Goal: Task Accomplishment & Management: Manage account settings

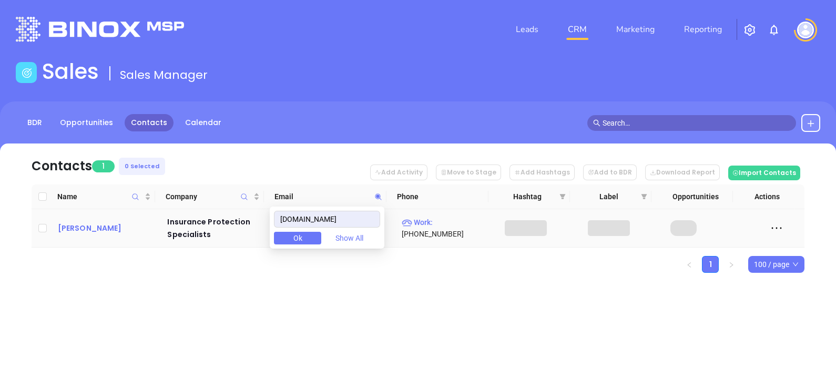
type input "[DOMAIN_NAME]"
click at [88, 228] on div "[PERSON_NAME]" at bounding box center [105, 228] width 95 height 13
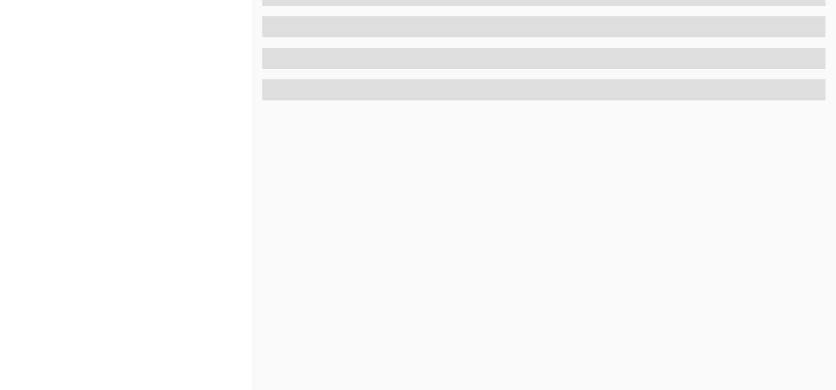
scroll to position [489, 0]
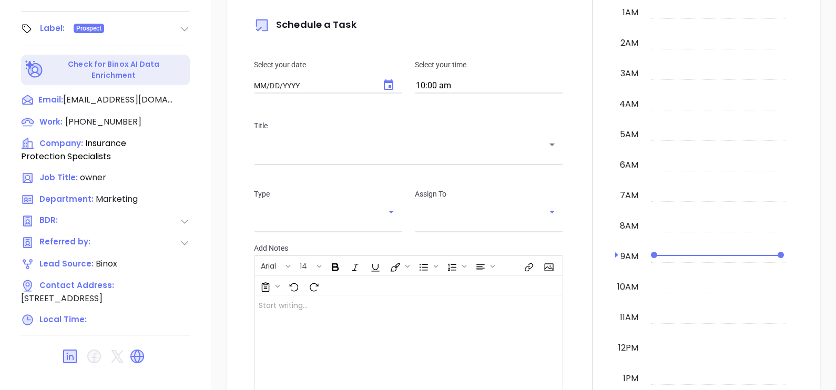
type input "[DATE]"
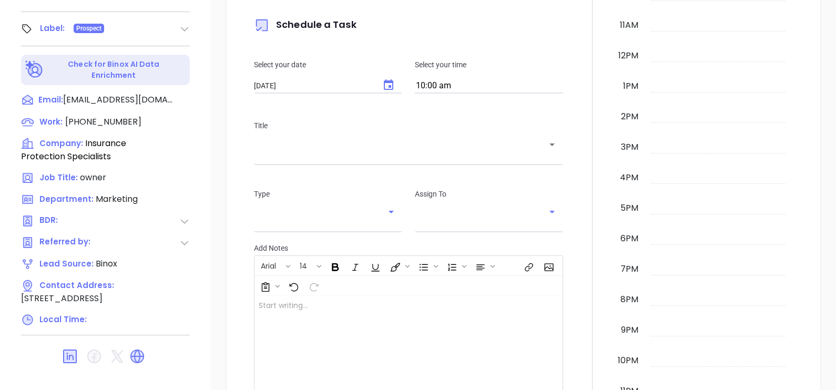
scroll to position [305, 0]
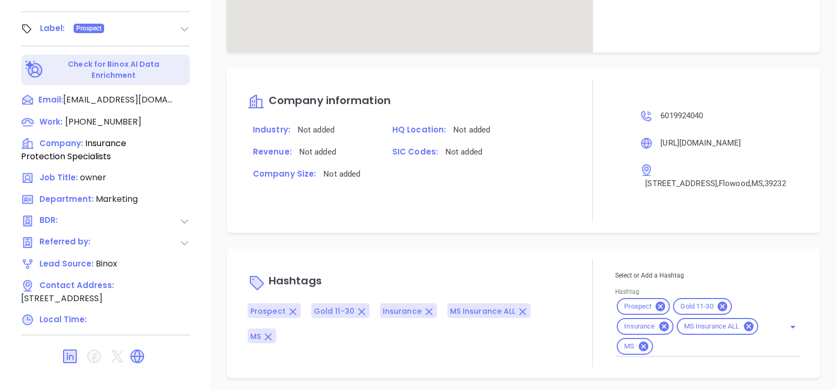
type input "[PERSON_NAME]"
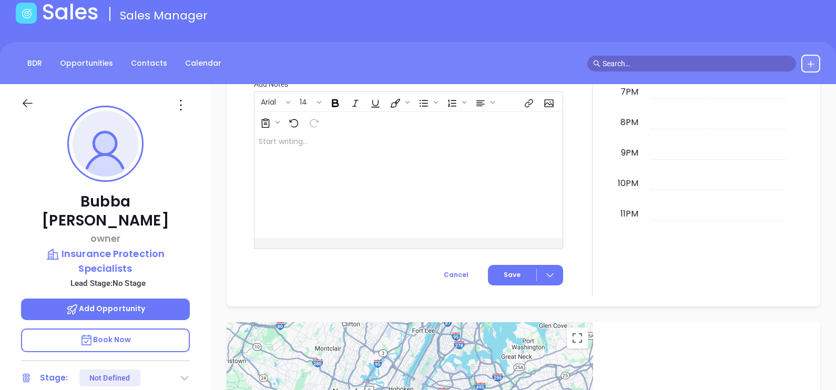
scroll to position [0, 0]
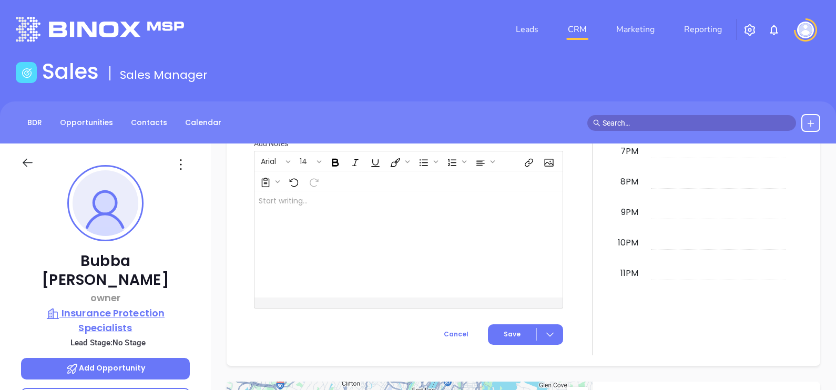
click at [129, 306] on p "Insurance Protection Specialists" at bounding box center [105, 320] width 169 height 29
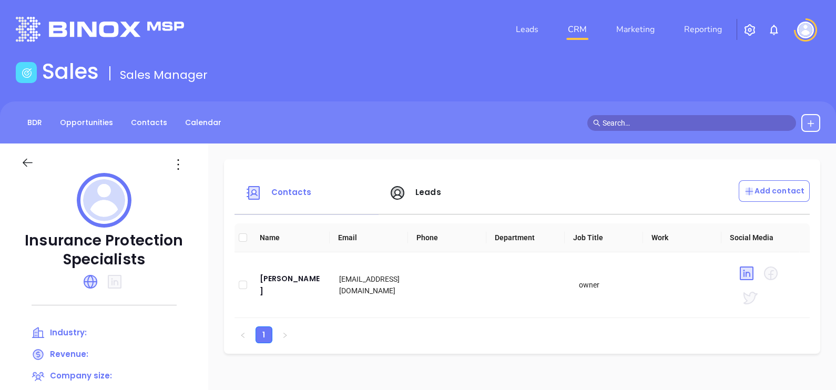
click at [187, 166] on div at bounding box center [179, 164] width 30 height 17
click at [184, 166] on icon at bounding box center [178, 164] width 17 height 17
click at [195, 191] on li "Edit" at bounding box center [226, 185] width 108 height 22
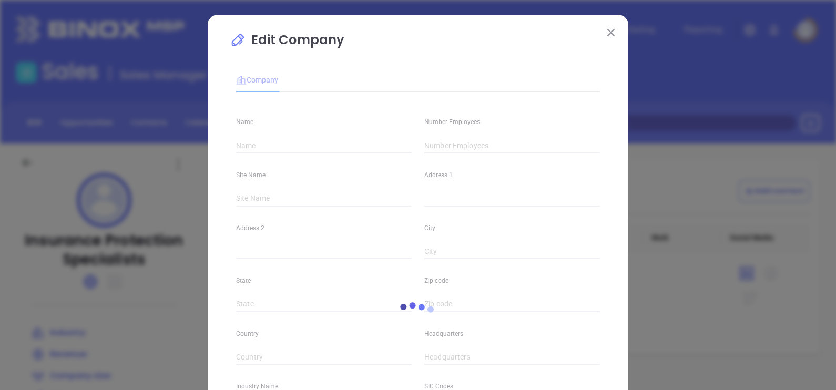
type input "Insurance Protection Specialists"
type input "[PHONE_NUMBER]"
type input "[URL][DOMAIN_NAME]"
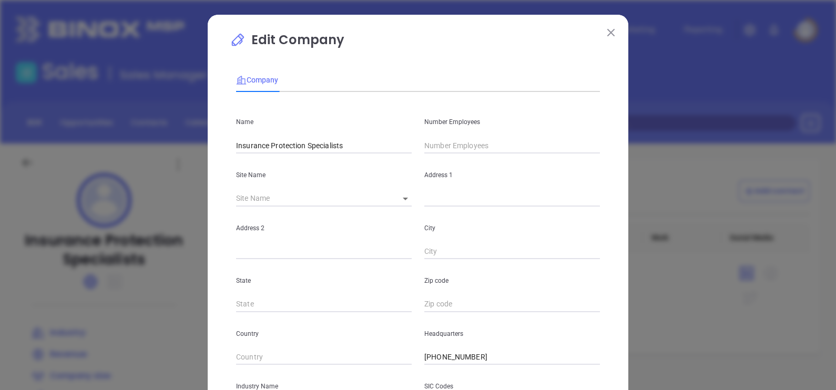
click at [462, 145] on input "text" at bounding box center [513, 146] width 176 height 16
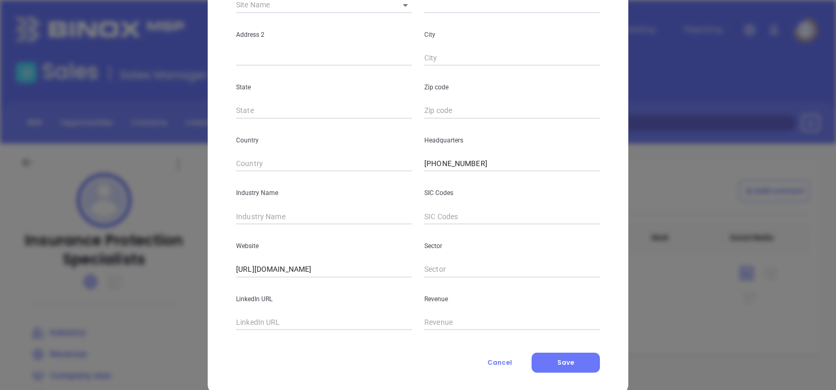
scroll to position [197, 0]
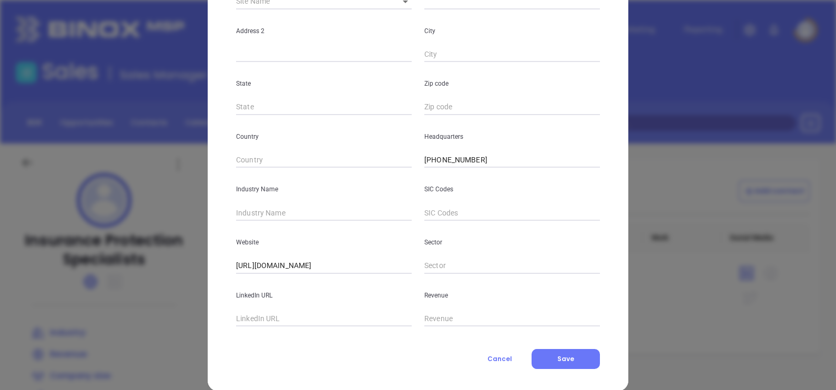
type input "15"
click at [284, 204] on div "Industry Name" at bounding box center [324, 194] width 188 height 53
click at [287, 216] on input "text" at bounding box center [324, 213] width 176 height 16
type input "Insurance"
click at [589, 360] on button "Save" at bounding box center [566, 359] width 68 height 20
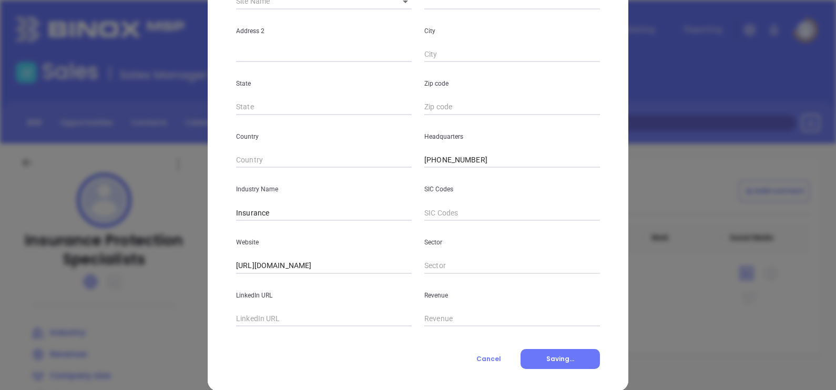
scroll to position [213, 0]
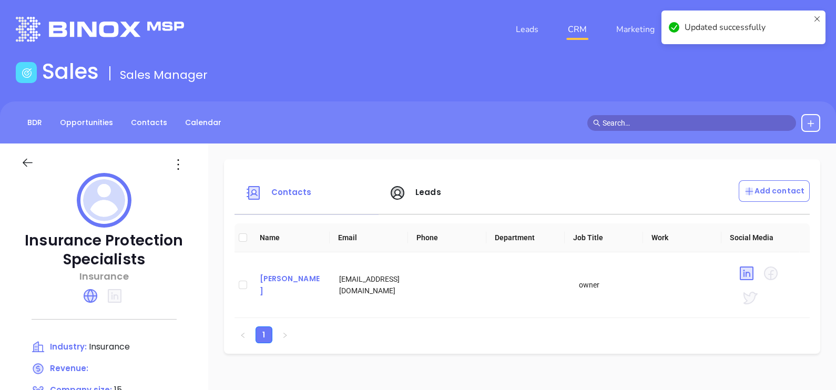
click at [305, 287] on div "[PERSON_NAME]" at bounding box center [291, 285] width 63 height 25
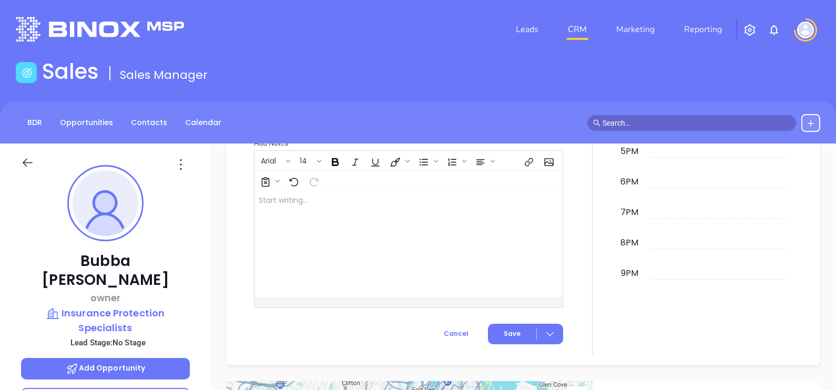
scroll to position [489, 0]
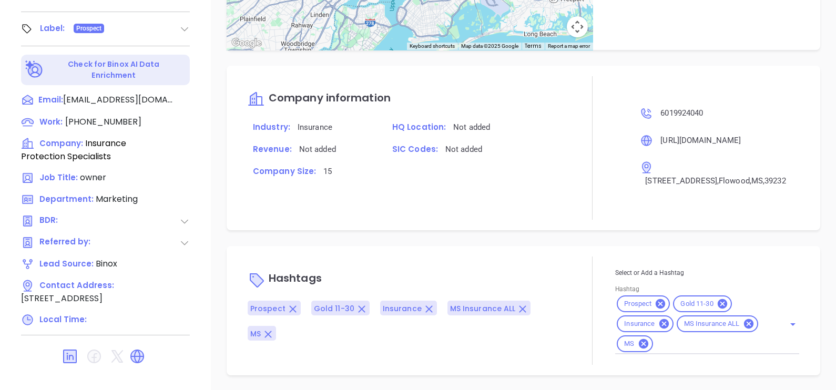
type input "[PERSON_NAME]"
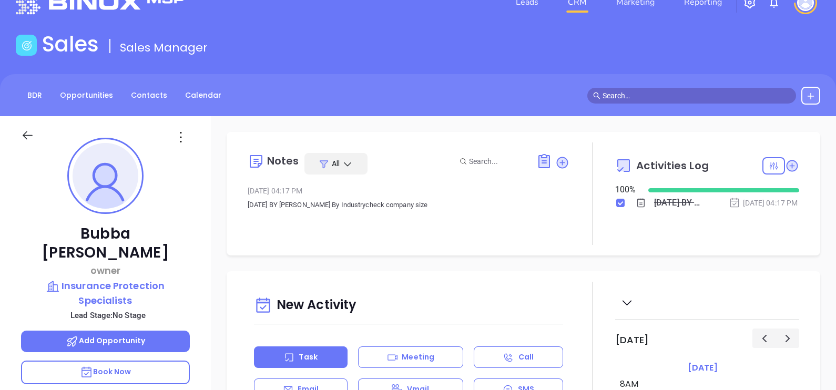
scroll to position [0, 0]
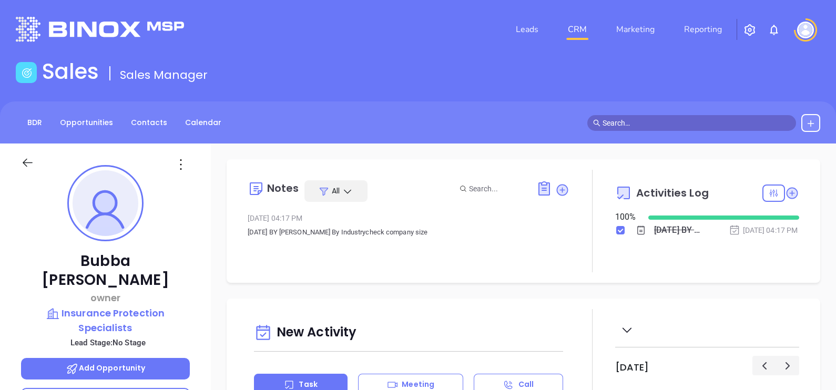
click at [164, 132] on div "BDR Opportunities Contacts Calendar" at bounding box center [418, 123] width 836 height 42
click at [165, 117] on link "Contacts" at bounding box center [149, 122] width 49 height 17
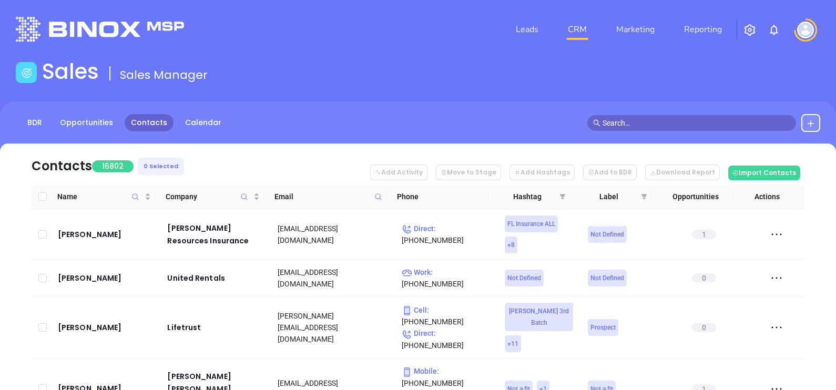
click at [379, 196] on icon at bounding box center [379, 197] width 8 height 8
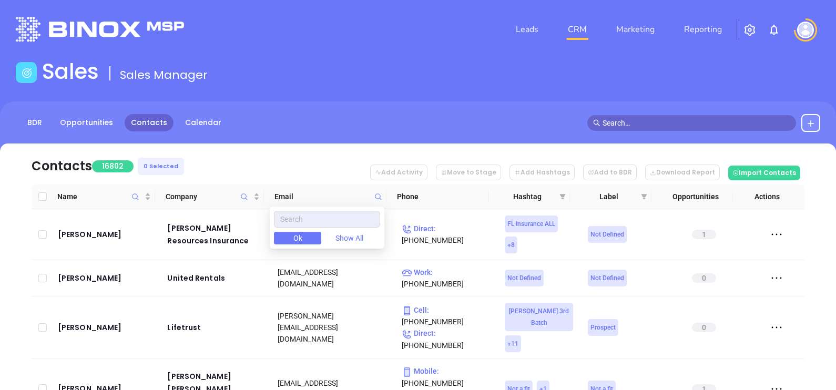
drag, startPoint x: 379, startPoint y: 196, endPoint x: 374, endPoint y: 190, distance: 7.1
click at [374, 190] on span at bounding box center [378, 197] width 12 height 16
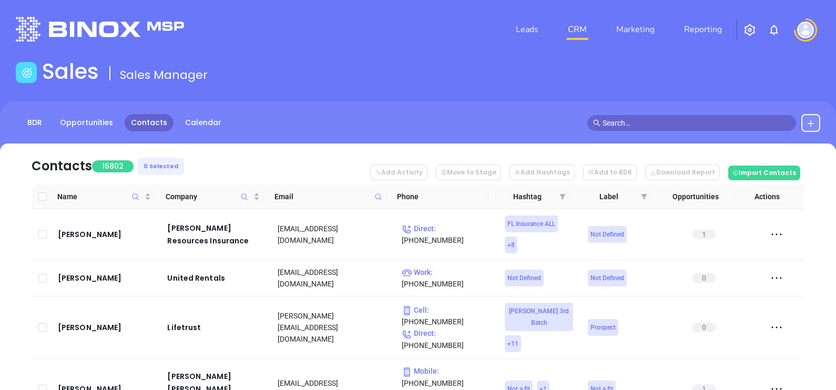
click at [379, 196] on icon at bounding box center [379, 197] width 8 height 8
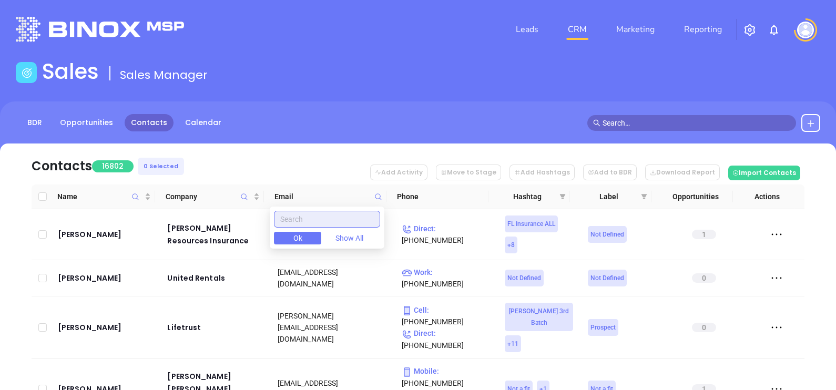
paste input "[DOMAIN_NAME]"
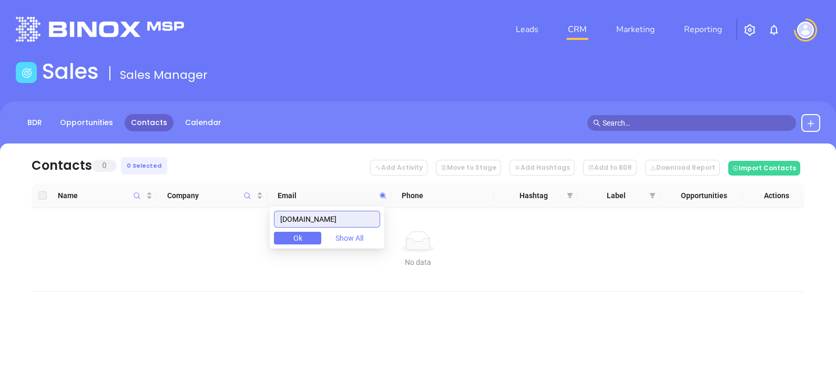
drag, startPoint x: 362, startPoint y: 225, endPoint x: 176, endPoint y: 216, distance: 186.4
click at [176, 216] on body "Leads CRM Marketing Reporting Financial Leads Leads Sales Sales Manager BDR Opp…" at bounding box center [418, 195] width 836 height 390
type input "[DOMAIN_NAME]"
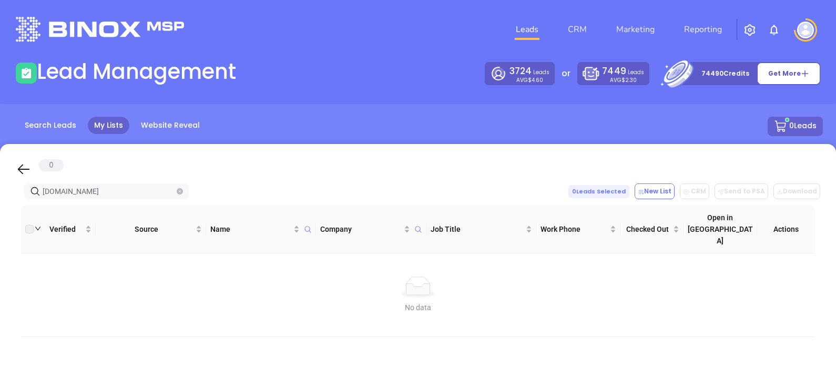
click at [183, 196] on span "[DOMAIN_NAME]" at bounding box center [106, 192] width 165 height 16
click at [181, 195] on span at bounding box center [180, 192] width 6 height 12
click at [177, 189] on icon "close-circle" at bounding box center [180, 191] width 6 height 6
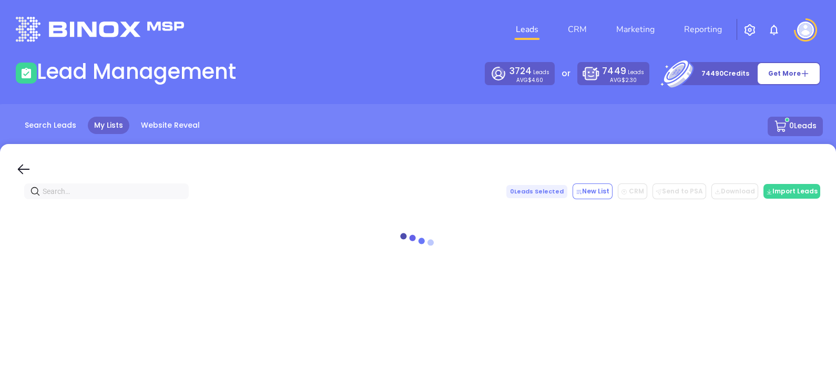
paste input "[DOMAIN_NAME]"
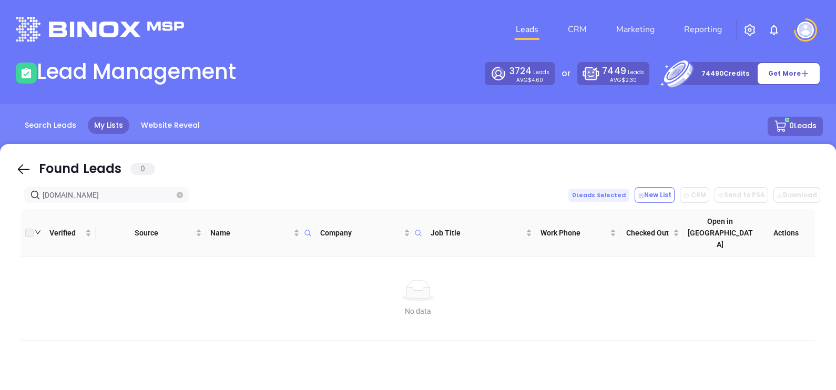
type input "[DOMAIN_NAME]"
